Goal: Navigation & Orientation: Find specific page/section

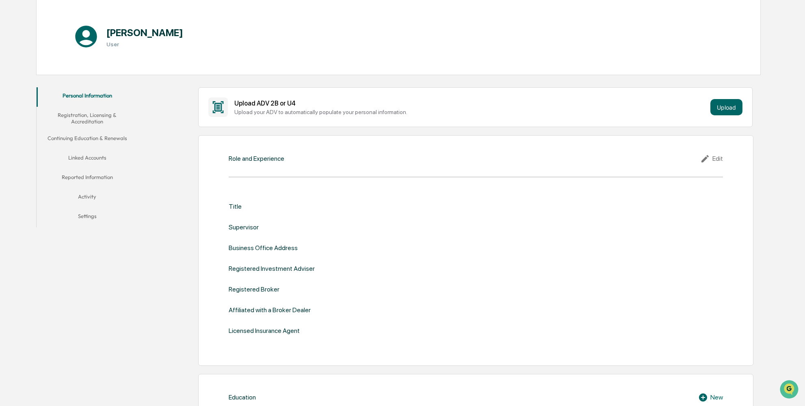
click at [579, 219] on div "Title Supervisor Business Office Address Registered Investment Adviser Register…" at bounding box center [476, 269] width 494 height 132
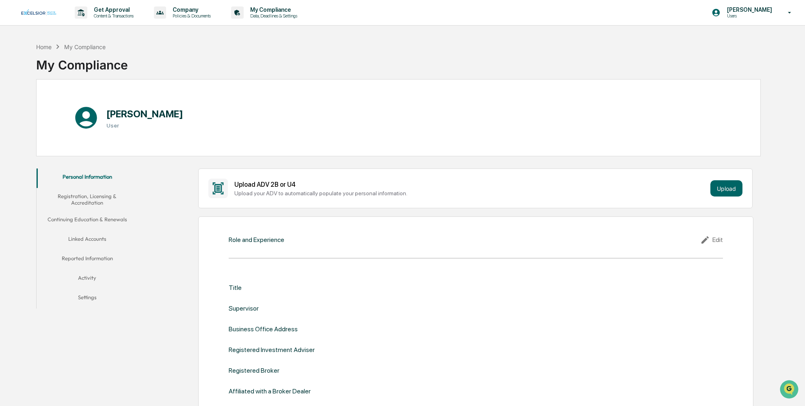
click at [82, 196] on button "Registration, Licensing & Accreditation" at bounding box center [87, 199] width 101 height 23
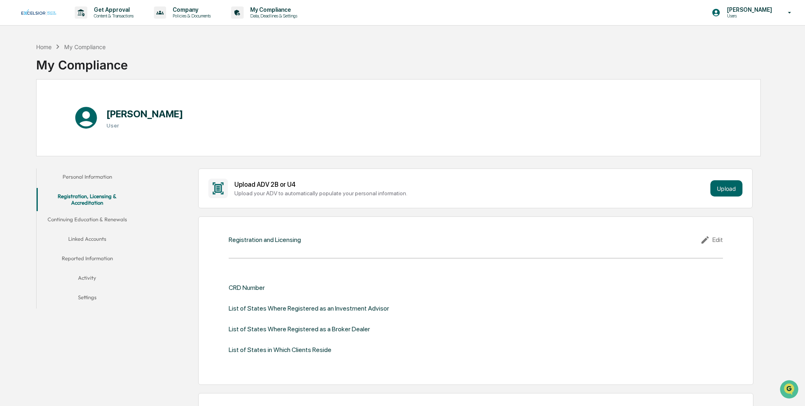
click at [87, 219] on button "Continuing Education & Renewals" at bounding box center [87, 220] width 101 height 19
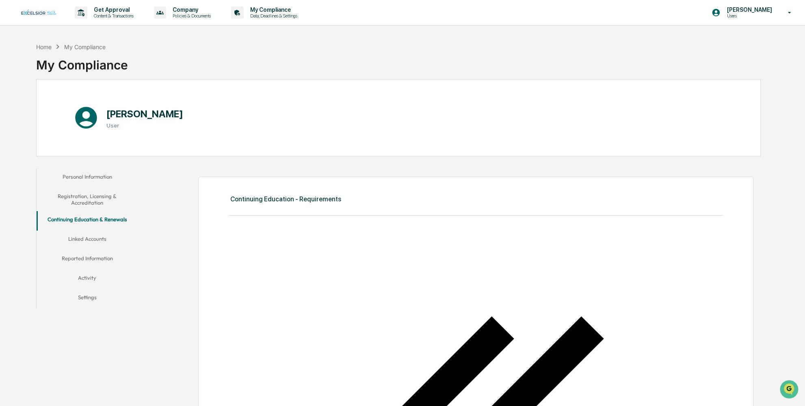
click at [96, 239] on button "Linked Accounts" at bounding box center [87, 240] width 101 height 19
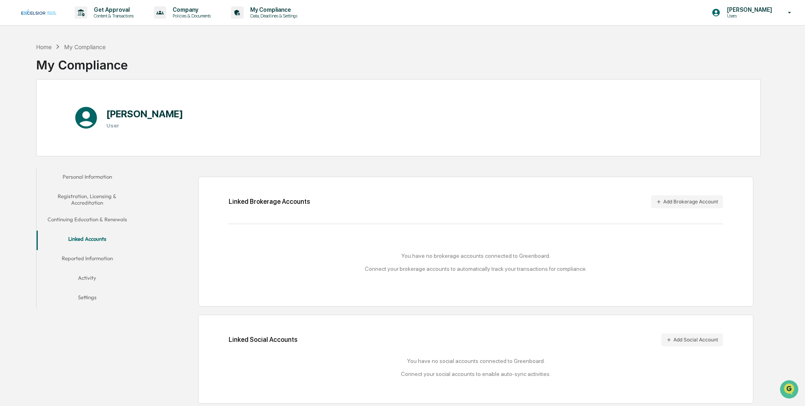
click at [89, 260] on button "Reported Information" at bounding box center [87, 259] width 101 height 19
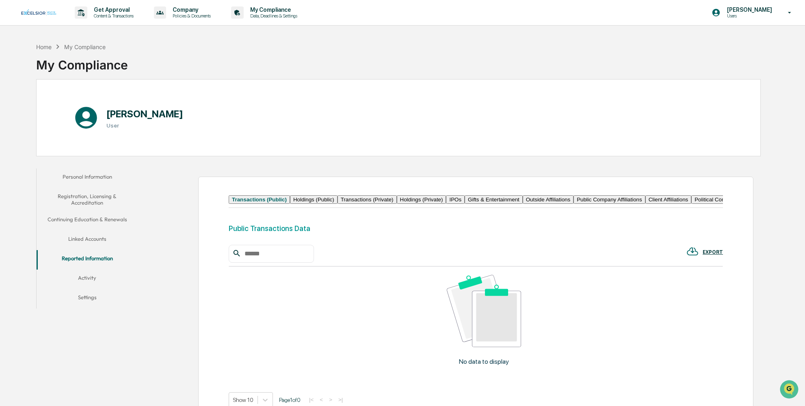
click at [89, 280] on button "Activity" at bounding box center [87, 279] width 101 height 19
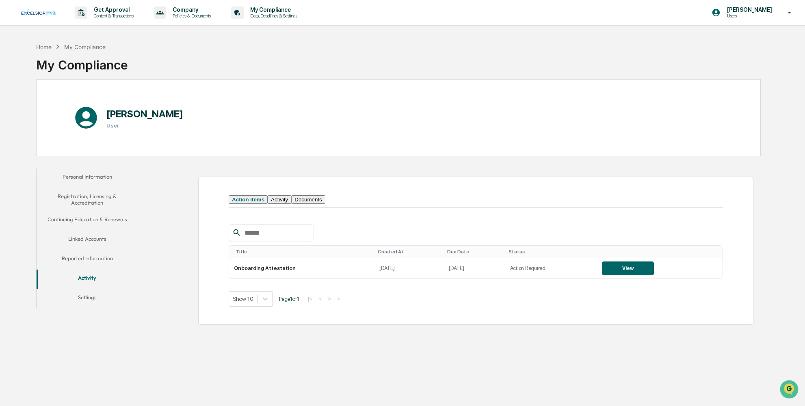
click at [96, 295] on button "Settings" at bounding box center [87, 298] width 101 height 19
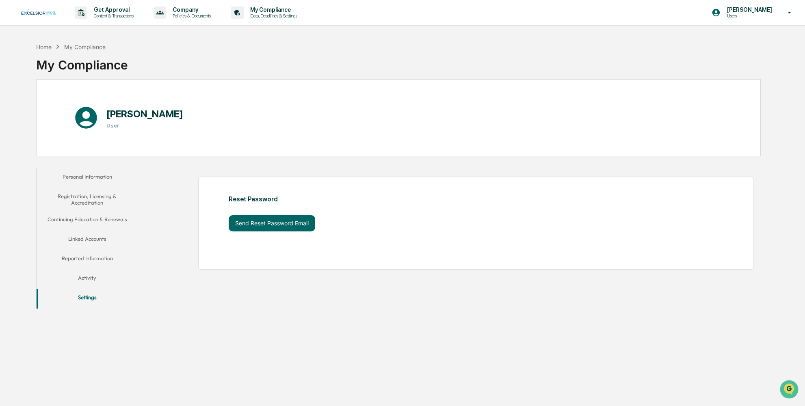
click at [86, 195] on button "Registration, Licensing & Accreditation" at bounding box center [87, 199] width 101 height 23
